Goal: Information Seeking & Learning: Check status

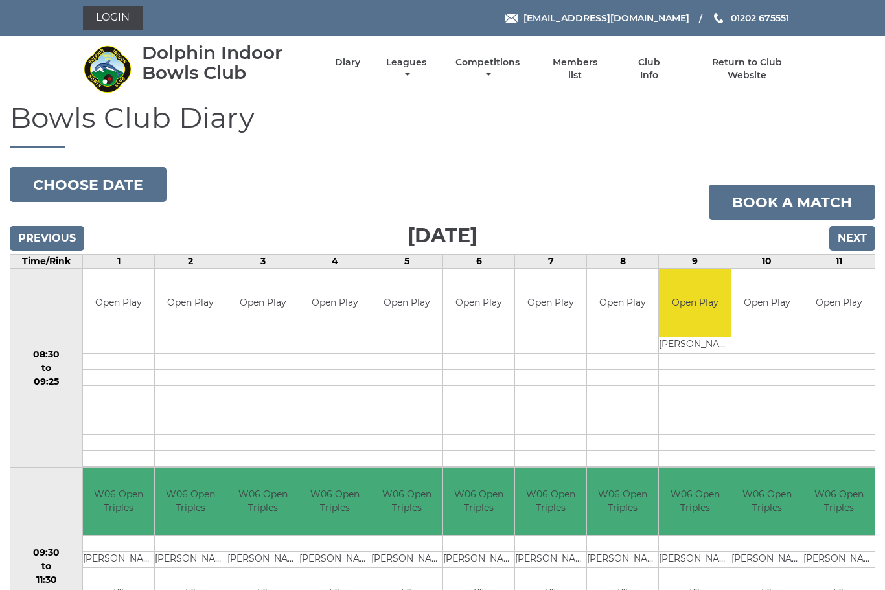
click at [430, 67] on link "Leagues" at bounding box center [406, 68] width 47 height 25
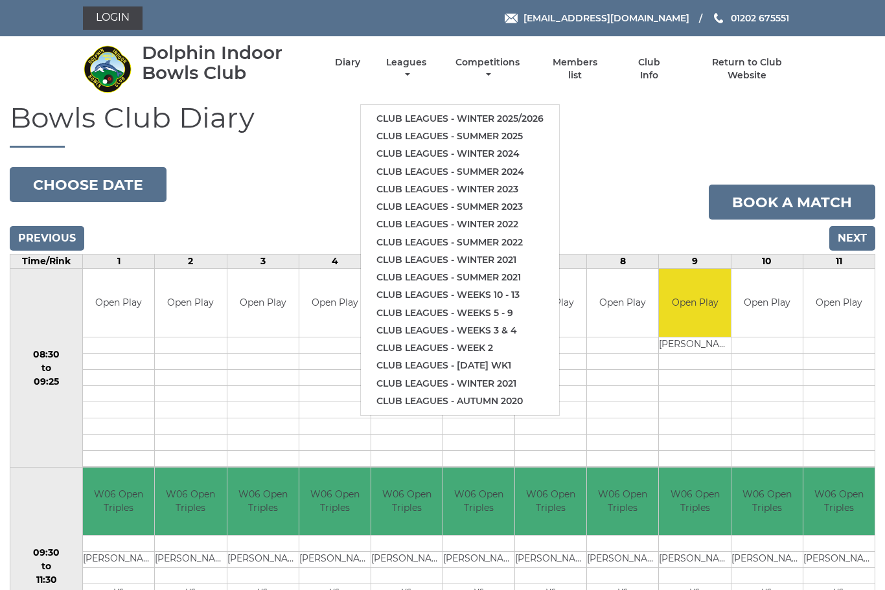
click at [525, 110] on link "Club leagues - Winter 2025/2026" at bounding box center [460, 118] width 198 height 17
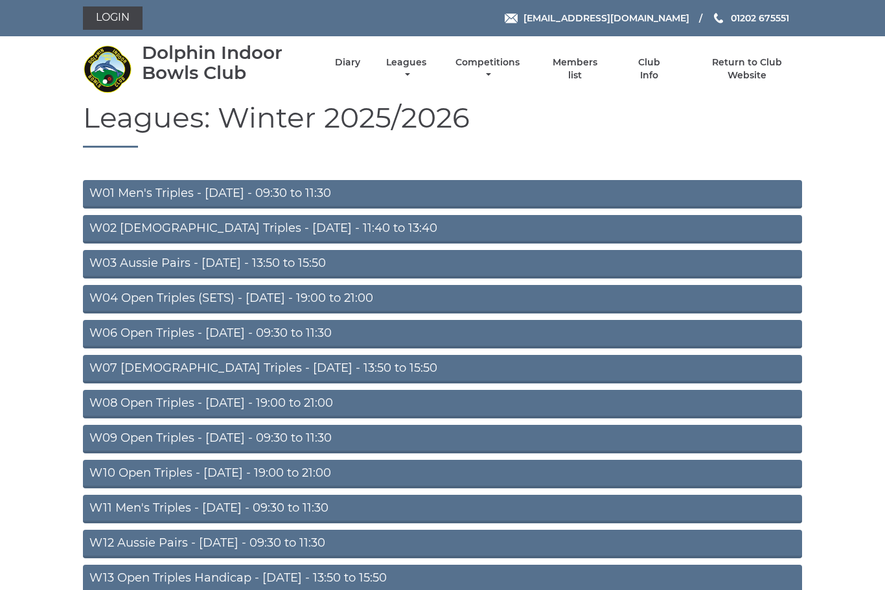
click at [742, 38] on nav "Dolphin Indoor Bowls Club Diary Leagues Club leagues - Winter 2025/2026 Club le…" at bounding box center [442, 68] width 885 height 65
click at [281, 262] on link "W03 Aussie Pairs - Monday - 13:50 to 15:50" at bounding box center [442, 264] width 719 height 29
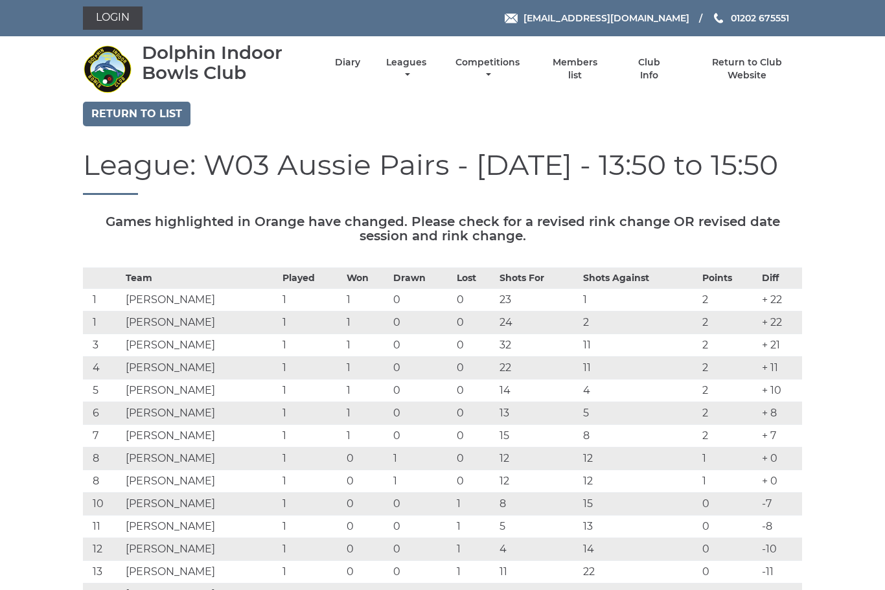
click at [280, 271] on th "Team" at bounding box center [200, 278] width 157 height 21
